Goal: Information Seeking & Learning: Learn about a topic

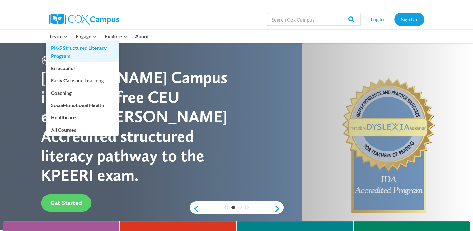
click at [60, 56] on link "PK-5 Structured Literacy Program" at bounding box center [82, 52] width 73 height 20
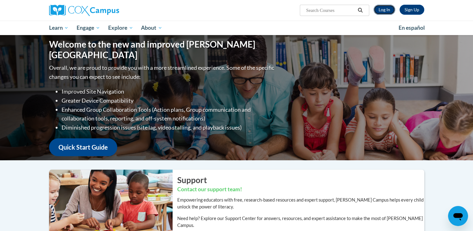
click at [384, 10] on link "Log In" at bounding box center [384, 10] width 22 height 10
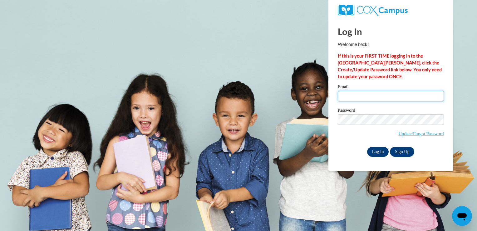
type input "brittni.moore@carrollcountyschools.com"
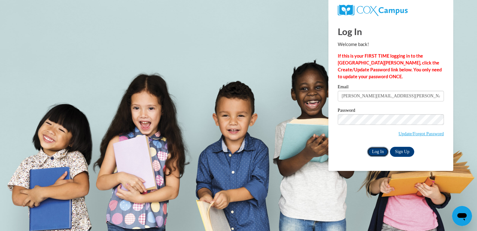
click at [375, 152] on input "Log In" at bounding box center [378, 152] width 22 height 10
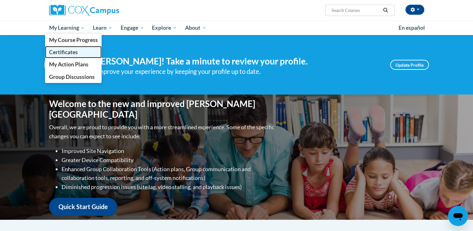
click at [58, 55] on span "Certificates" at bounding box center [63, 52] width 29 height 7
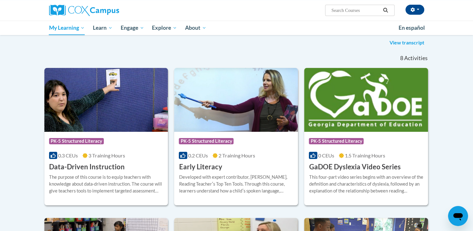
scroll to position [82, 0]
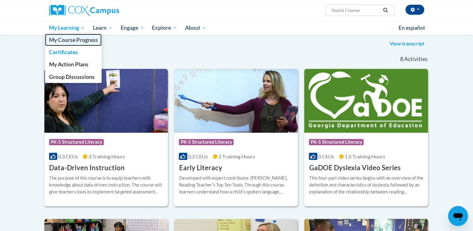
click at [71, 41] on span "My Course Progress" at bounding box center [73, 40] width 49 height 7
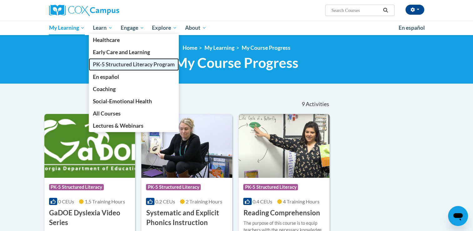
click at [128, 67] on span "PK-5 Structured Literacy Program" at bounding box center [134, 64] width 82 height 7
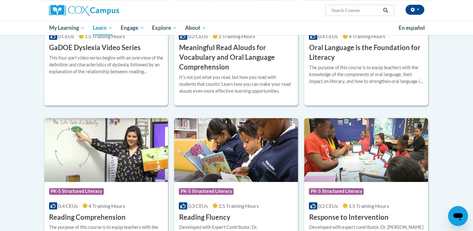
scroll to position [460, 0]
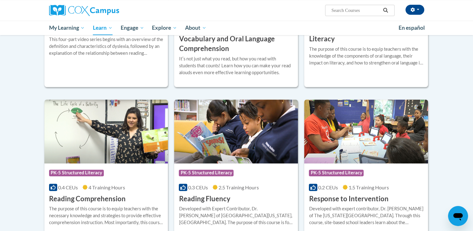
drag, startPoint x: 455, startPoint y: 141, endPoint x: 450, endPoint y: 158, distance: 17.4
click at [450, 158] on body "Brittni Moore (America/New_York UTC-04:00) My Profile Inbox My Transcripts Log …" at bounding box center [236, 38] width 473 height 997
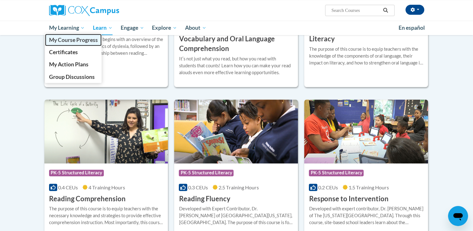
click at [78, 41] on span "My Course Progress" at bounding box center [73, 40] width 49 height 7
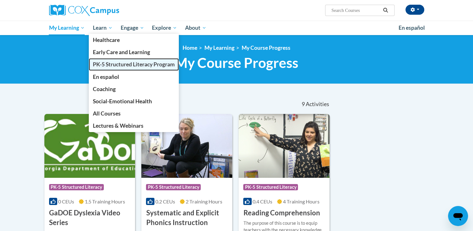
click at [113, 65] on span "PK-5 Structured Literacy Program" at bounding box center [134, 64] width 82 height 7
